Goal: Download file/media

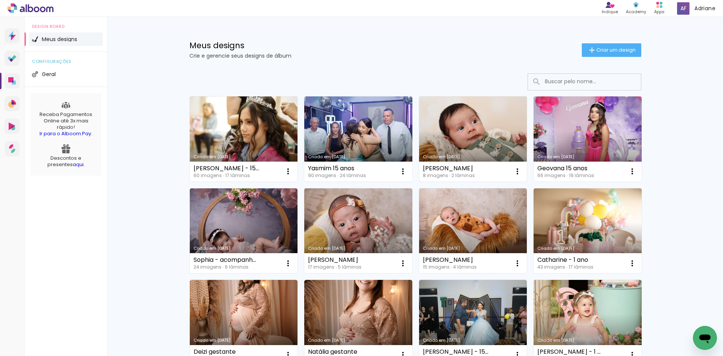
click at [494, 127] on link "Criado em 15/08/25" at bounding box center [473, 138] width 108 height 85
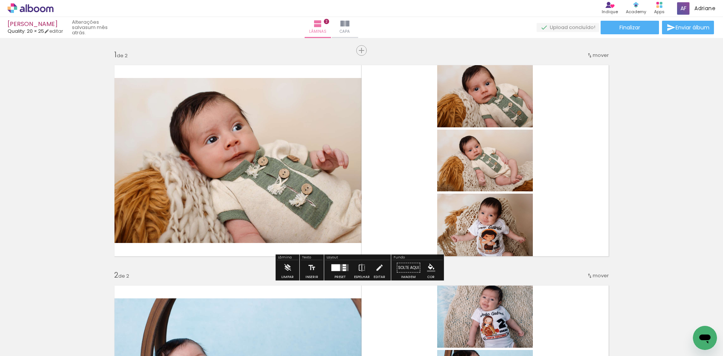
click at [20, 342] on span "Adicionar Fotos" at bounding box center [26, 346] width 23 height 8
click at [0, 0] on input "file" at bounding box center [0, 0] width 0 height 0
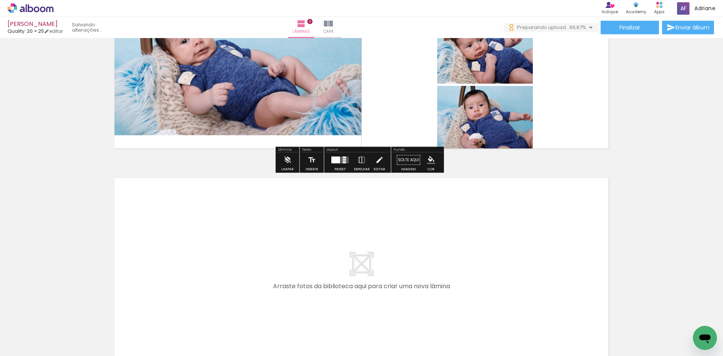
scroll to position [420, 0]
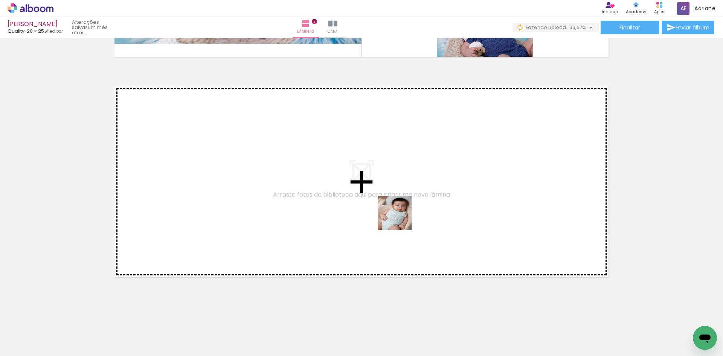
drag, startPoint x: 415, startPoint y: 338, endPoint x: 401, endPoint y: 219, distance: 120.3
click at [401, 219] on quentale-workspace at bounding box center [361, 178] width 723 height 356
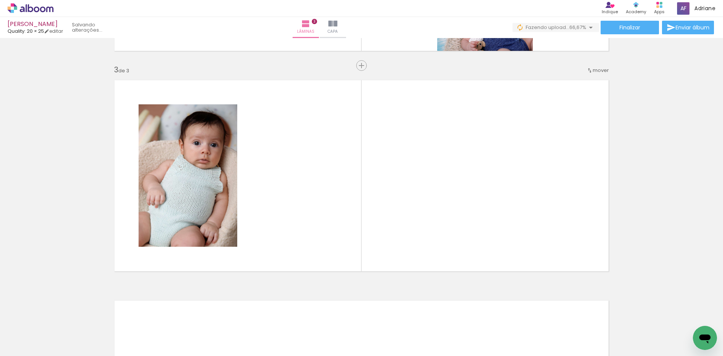
scroll to position [428, 0]
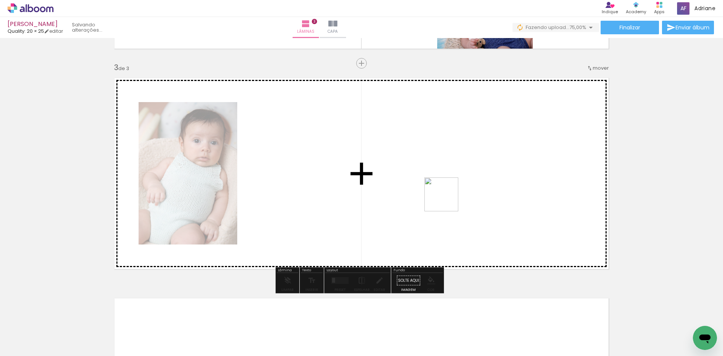
drag, startPoint x: 460, startPoint y: 330, endPoint x: 502, endPoint y: 330, distance: 42.2
click at [448, 203] on quentale-workspace at bounding box center [361, 178] width 723 height 356
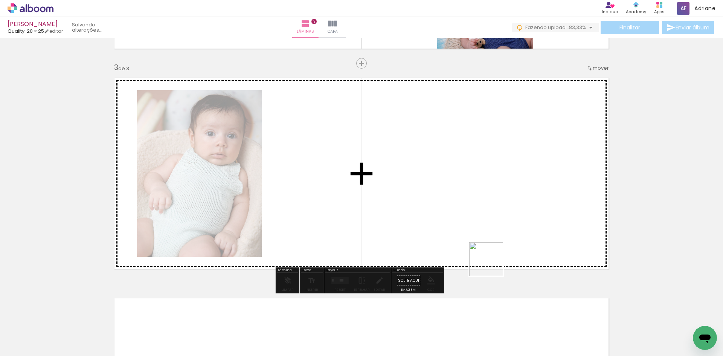
drag, startPoint x: 503, startPoint y: 334, endPoint x: 534, endPoint y: 312, distance: 38.4
click at [474, 211] on quentale-workspace at bounding box center [361, 178] width 723 height 356
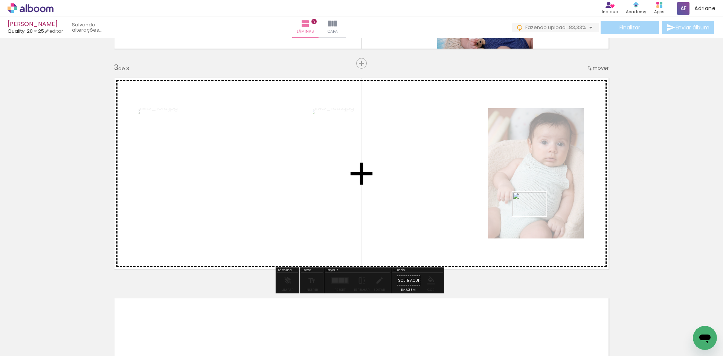
drag, startPoint x: 542, startPoint y: 329, endPoint x: 535, endPoint y: 215, distance: 114.3
click at [535, 215] on quentale-workspace at bounding box center [361, 178] width 723 height 356
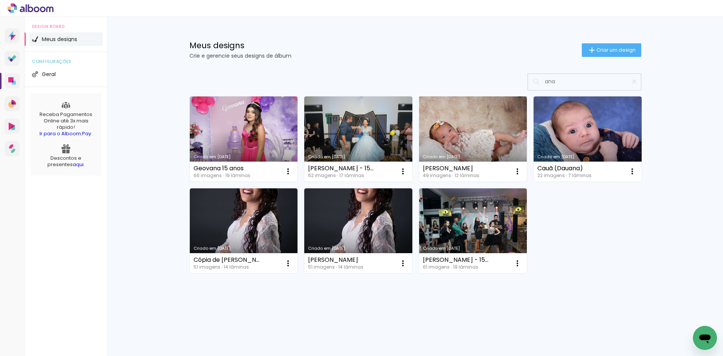
type input "ana"
type paper-input "ana"
click at [465, 129] on link "Criado em [DATE]" at bounding box center [473, 138] width 108 height 85
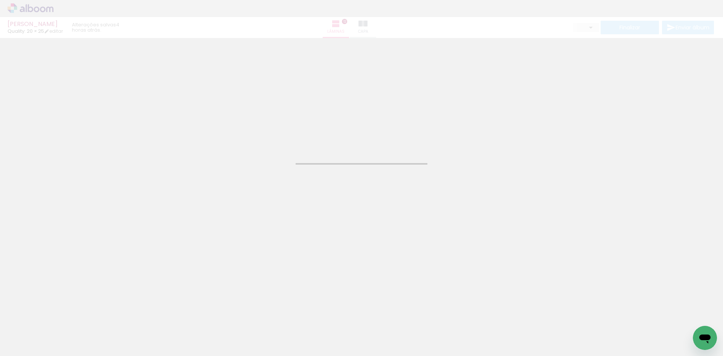
type input "JPG"
type input "Alta, 300 DPI"
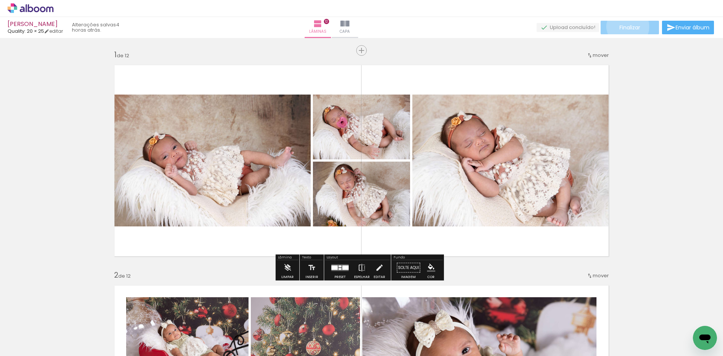
click at [625, 26] on span "Finalizar" at bounding box center [630, 27] width 21 height 5
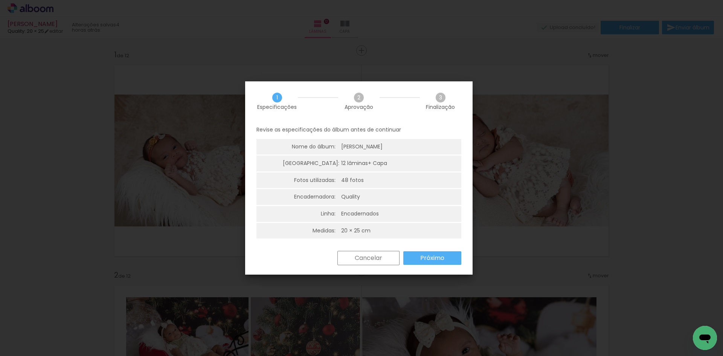
click at [0, 0] on slot "Próximo" at bounding box center [0, 0] width 0 height 0
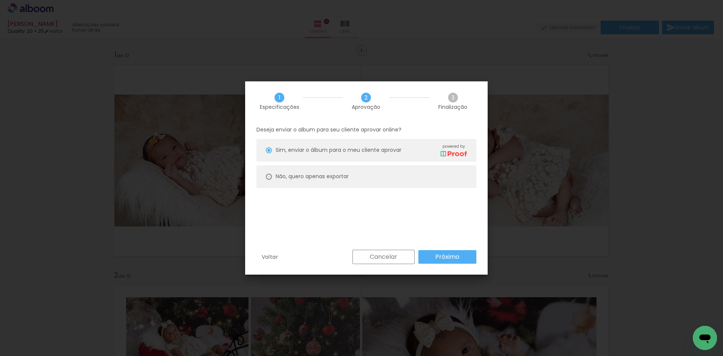
click at [270, 176] on div at bounding box center [269, 177] width 6 height 6
type paper-radio-button "on"
click at [0, 0] on slot "Próximo" at bounding box center [0, 0] width 0 height 0
type input "Alta, 300 DPI"
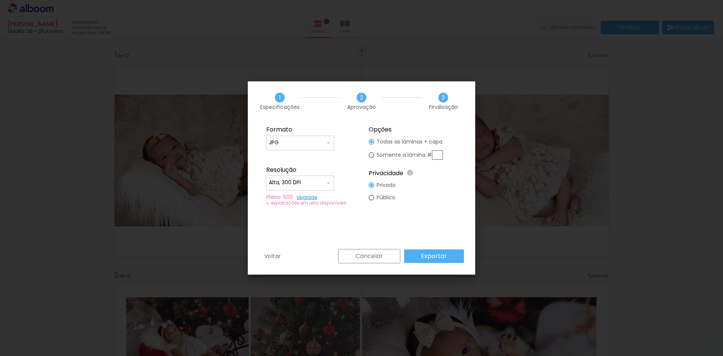
click at [0, 0] on slot "Exportar" at bounding box center [0, 0] width 0 height 0
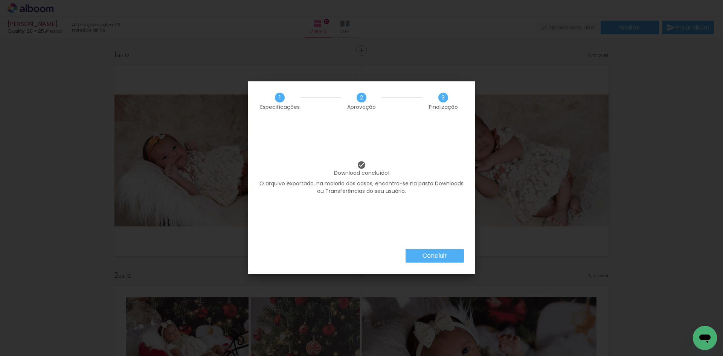
click at [0, 0] on slot "Concluir" at bounding box center [0, 0] width 0 height 0
